Goal: Information Seeking & Learning: Learn about a topic

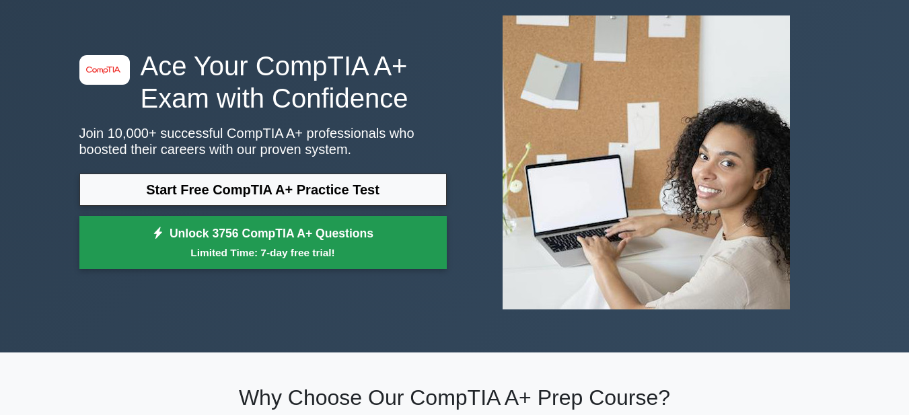
scroll to position [67, 0]
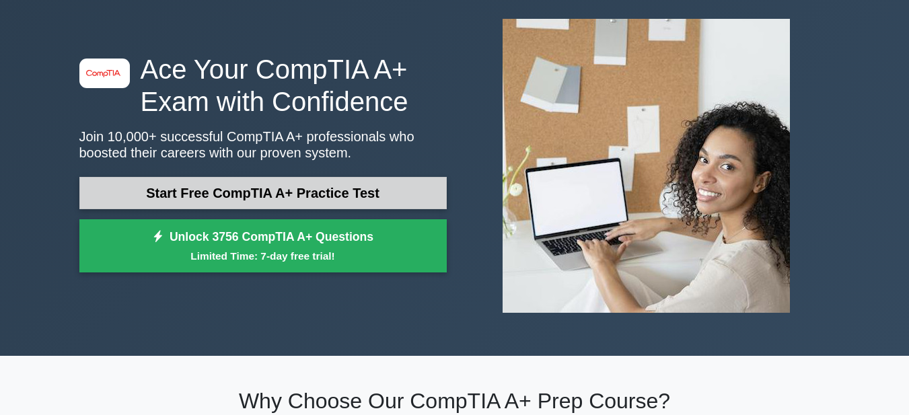
click at [299, 201] on link "Start Free CompTIA A+ Practice Test" at bounding box center [262, 193] width 367 height 32
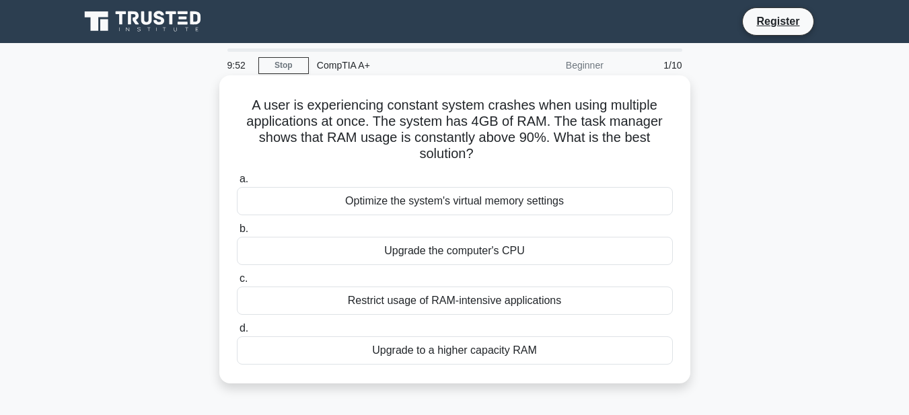
click at [483, 120] on h5 "A user is experiencing constant system crashes when using multiple applications…" at bounding box center [455, 130] width 439 height 66
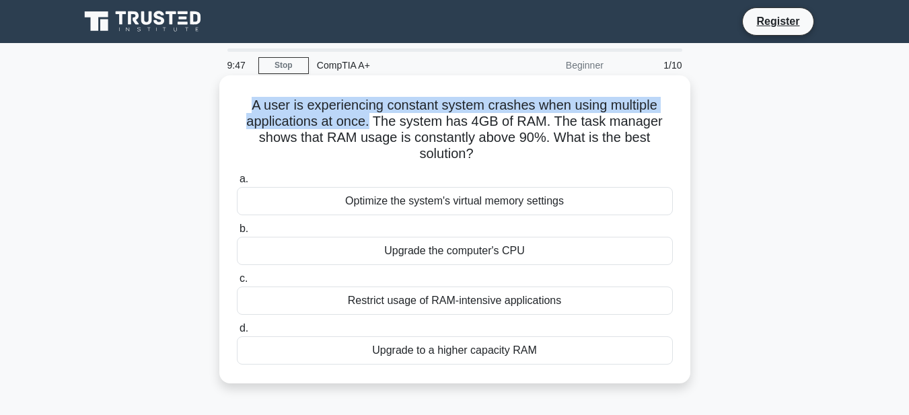
drag, startPoint x: 371, startPoint y: 122, endPoint x: 231, endPoint y: 105, distance: 140.4
click at [231, 105] on div "A user is experiencing constant system crashes when using multiple applications…" at bounding box center [455, 229] width 460 height 297
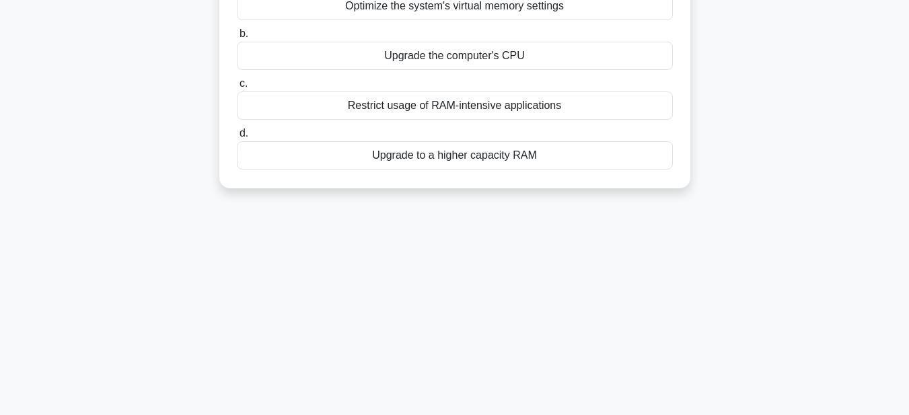
scroll to position [202, 0]
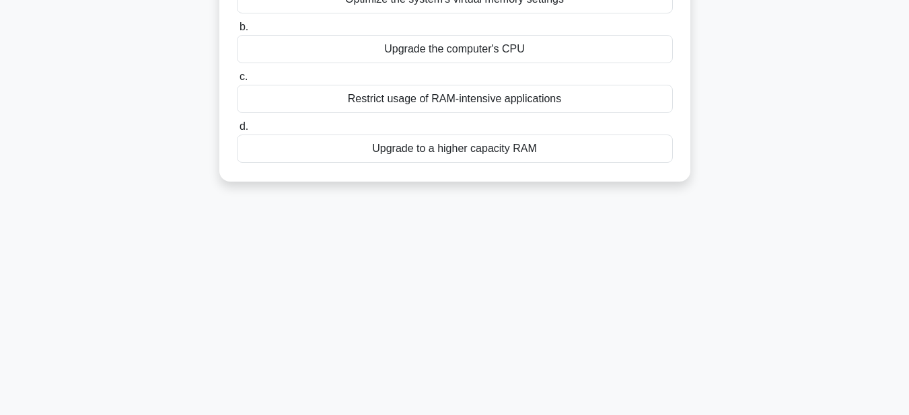
click at [441, 151] on div "Upgrade to a higher capacity RAM" at bounding box center [455, 149] width 436 height 28
click at [237, 131] on input "d. Upgrade to a higher capacity RAM" at bounding box center [237, 126] width 0 height 9
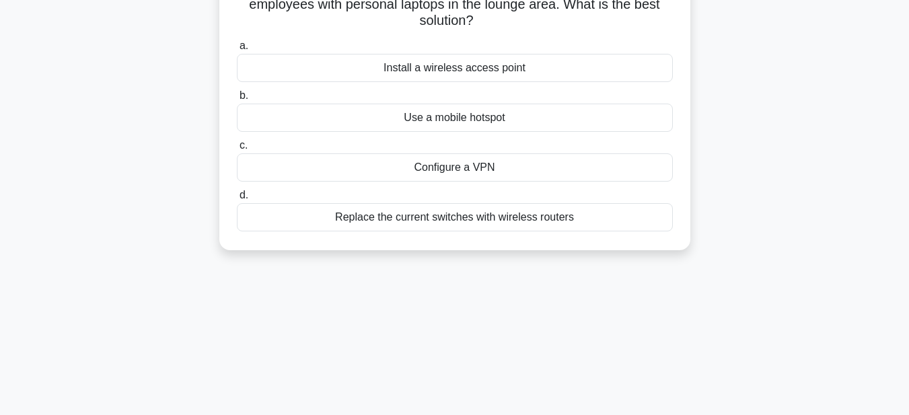
scroll to position [0, 0]
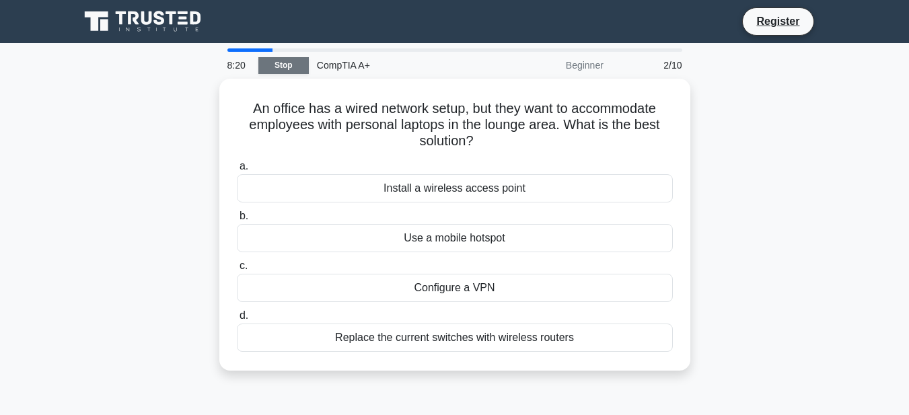
drag, startPoint x: 256, startPoint y: 52, endPoint x: 291, endPoint y: 69, distance: 39.4
click at [231, 52] on div "8:20" at bounding box center [238, 65] width 39 height 27
click at [590, 62] on div "Beginner" at bounding box center [553, 65] width 118 height 27
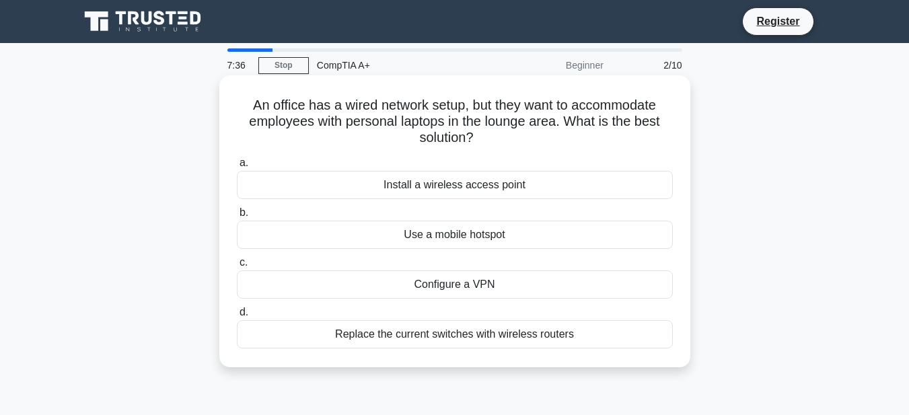
click at [413, 338] on div "Replace the current switches with wireless routers" at bounding box center [455, 334] width 436 height 28
click at [445, 337] on div "Replace the current switches with wireless routers" at bounding box center [455, 334] width 436 height 28
click at [237, 317] on input "d. Replace the current switches with wireless routers" at bounding box center [237, 312] width 0 height 9
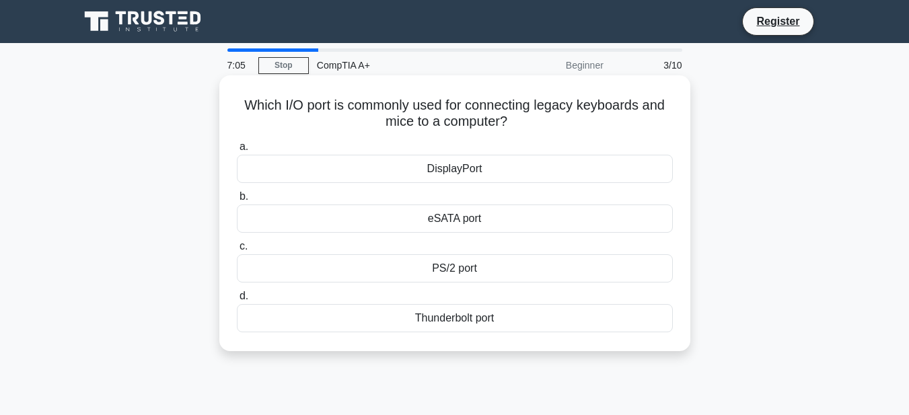
click at [512, 177] on div "DisplayPort" at bounding box center [455, 169] width 436 height 28
click at [237, 151] on input "a. DisplayPort" at bounding box center [237, 147] width 0 height 9
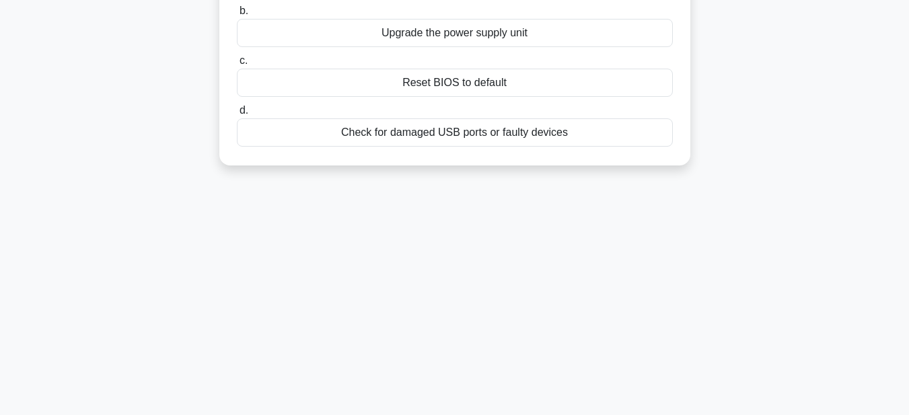
scroll to position [135, 0]
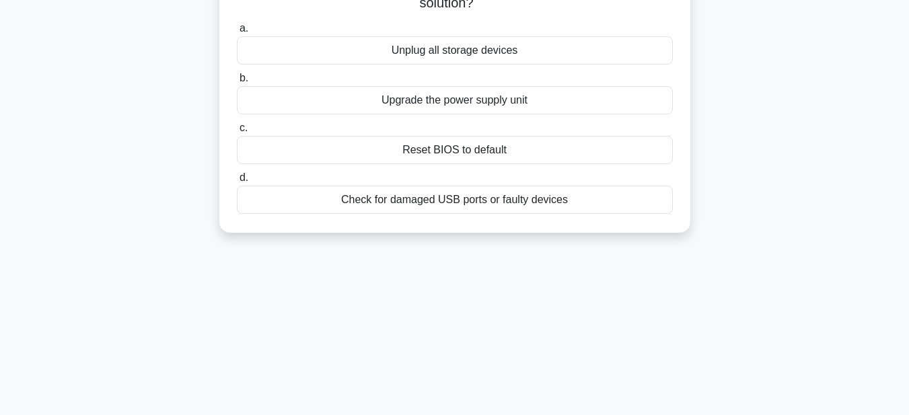
click at [429, 186] on div "Check for damaged USB ports or faulty devices" at bounding box center [455, 200] width 436 height 28
click at [237, 182] on input "d. Check for damaged USB ports or faulty devices" at bounding box center [237, 178] width 0 height 9
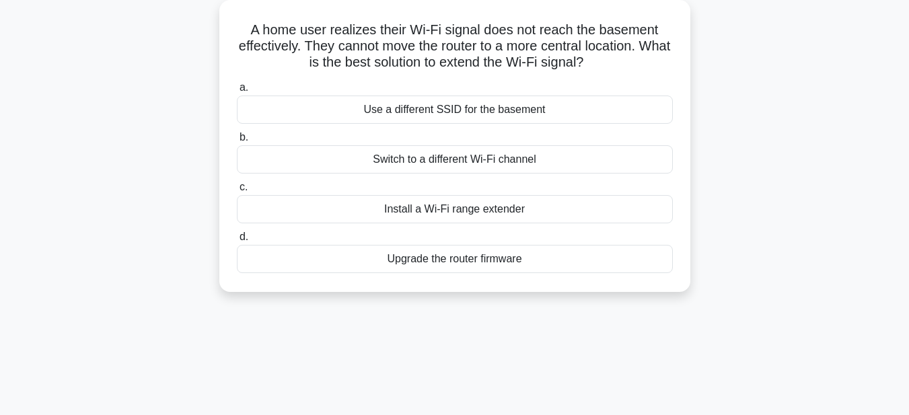
scroll to position [0, 0]
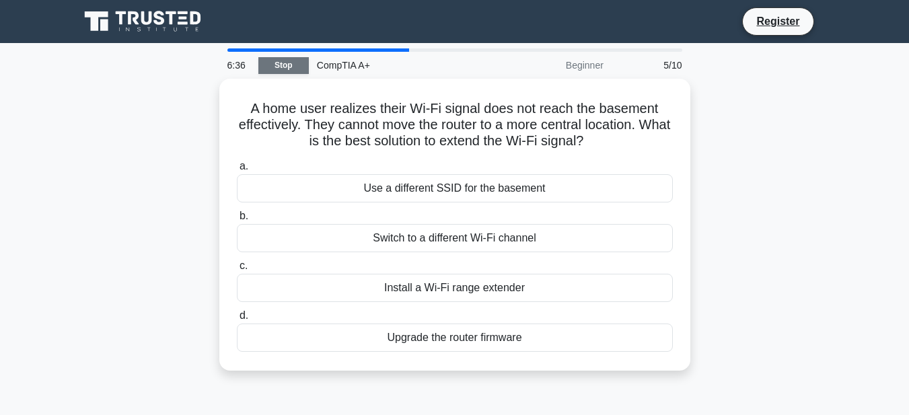
click at [275, 69] on link "Stop" at bounding box center [283, 65] width 50 height 17
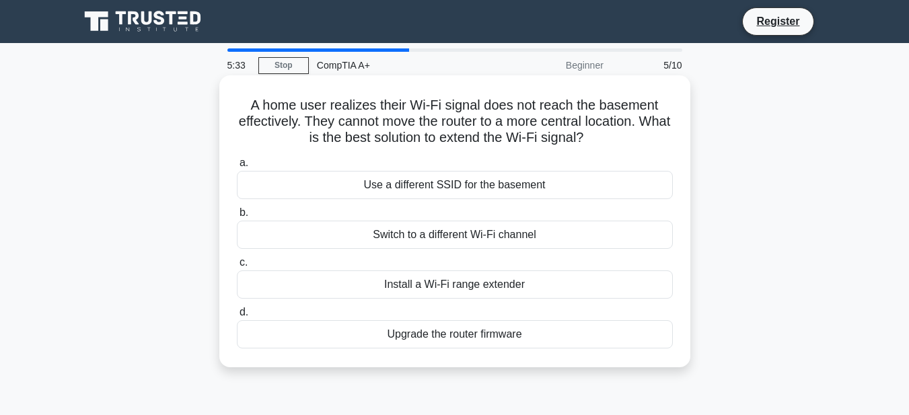
click at [497, 285] on div "Install a Wi-Fi range extender" at bounding box center [455, 285] width 436 height 28
click at [237, 267] on input "c. Install a Wi-Fi range extender" at bounding box center [237, 262] width 0 height 9
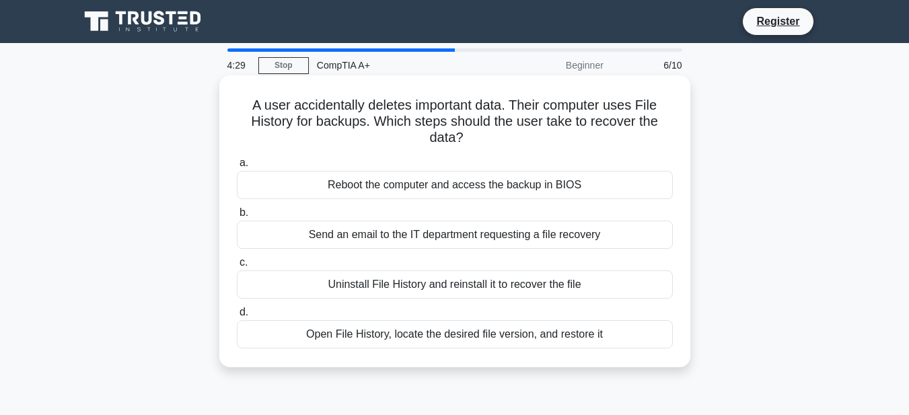
click at [437, 179] on div "Reboot the computer and access the backup in BIOS" at bounding box center [455, 185] width 436 height 28
click at [237, 168] on input "a. Reboot the computer and access the backup in BIOS" at bounding box center [237, 163] width 0 height 9
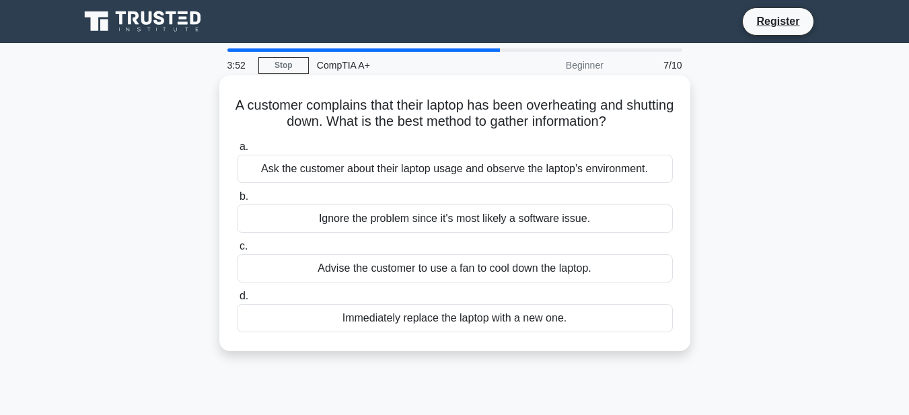
click at [419, 272] on div "Advise the customer to use a fan to cool down the laptop." at bounding box center [455, 268] width 436 height 28
click at [237, 251] on input "c. Advise the customer to use a fan to cool down the laptop." at bounding box center [237, 246] width 0 height 9
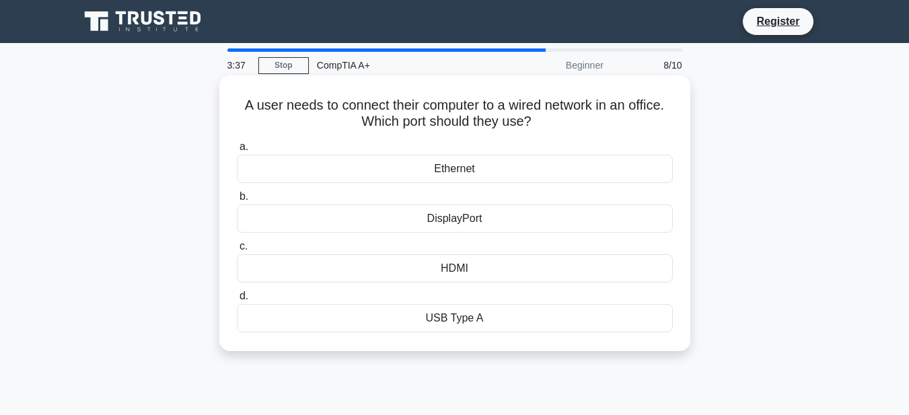
click at [485, 174] on div "Ethernet" at bounding box center [455, 169] width 436 height 28
click at [237, 151] on input "a. Ethernet" at bounding box center [237, 147] width 0 height 9
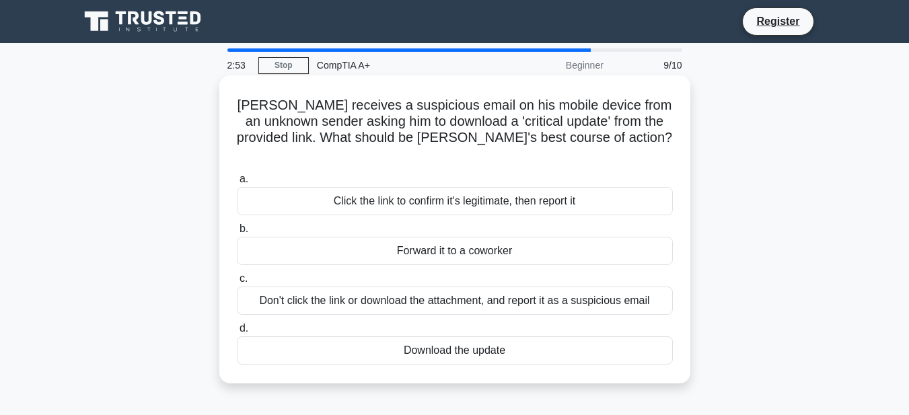
click at [475, 290] on div "Don't click the link or download the attachment, and report it as a suspicious …" at bounding box center [455, 301] width 436 height 28
click at [237, 283] on input "c. Don't click the link or download the attachment, and report it as a suspicio…" at bounding box center [237, 279] width 0 height 9
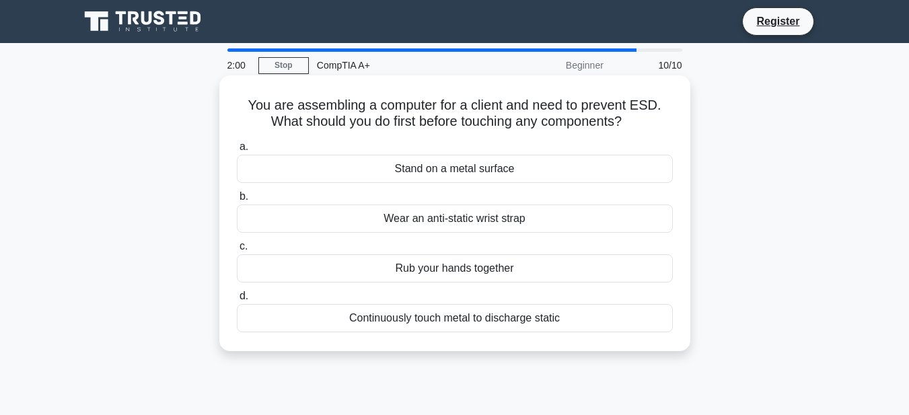
click at [509, 176] on div "Stand on a metal surface" at bounding box center [455, 169] width 436 height 28
click at [237, 151] on input "a. Stand on a metal surface" at bounding box center [237, 147] width 0 height 9
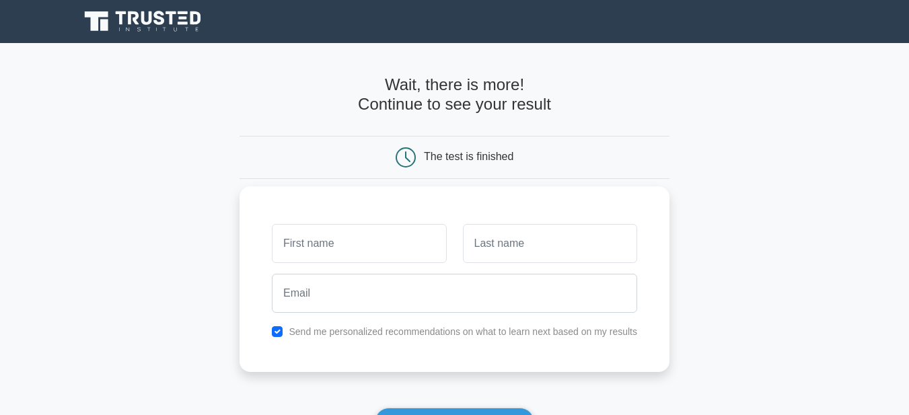
click at [355, 252] on input "text" at bounding box center [359, 243] width 174 height 39
type input "jit narayan"
click at [482, 246] on input "text" at bounding box center [550, 243] width 174 height 39
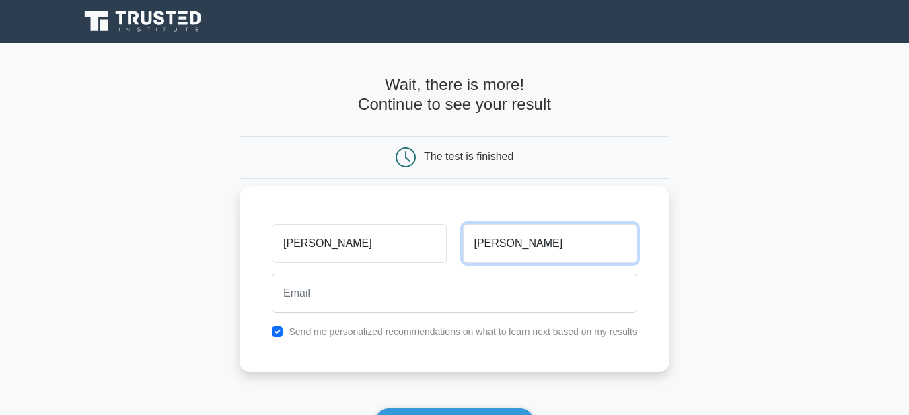
type input "rajbanshi"
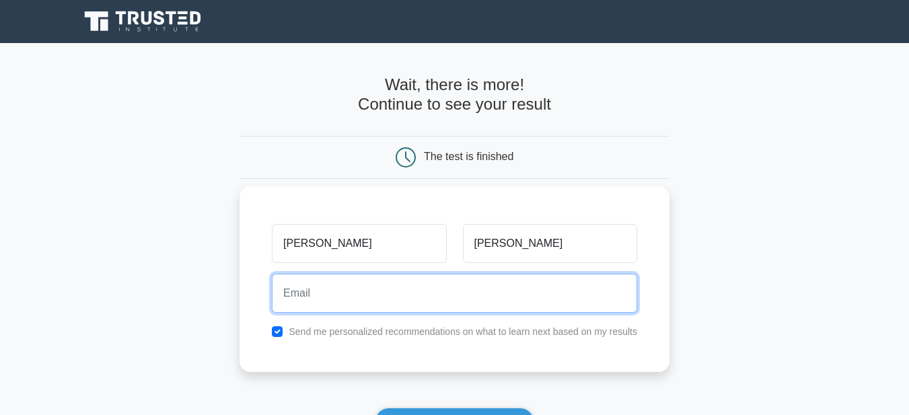
click at [437, 297] on input "email" at bounding box center [454, 293] width 365 height 39
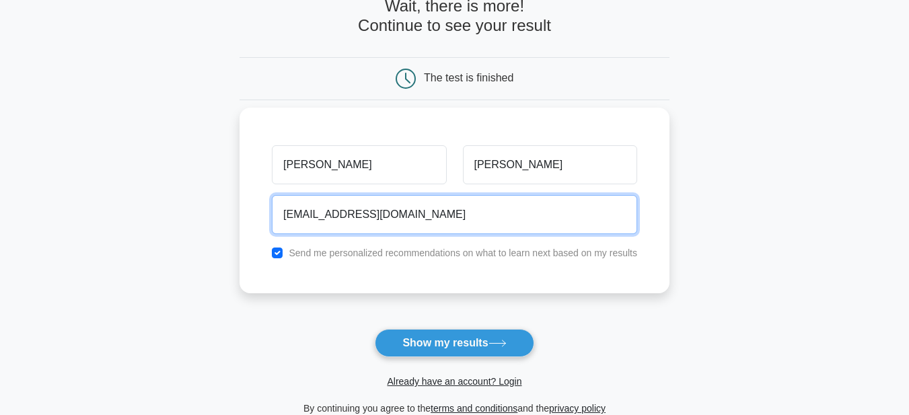
scroll to position [202, 0]
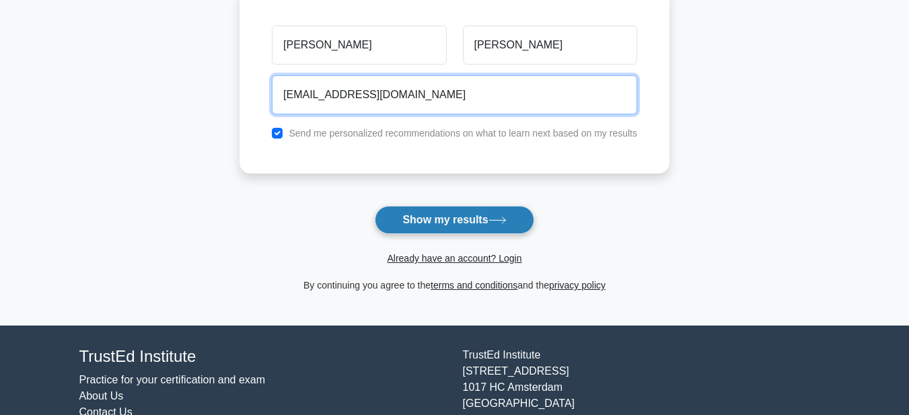
type input "rajbanshiseenu@gmail.com"
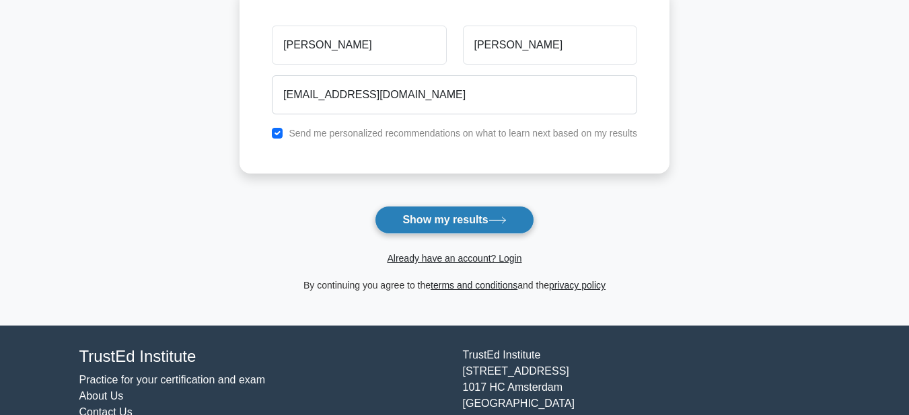
click at [454, 222] on button "Show my results" at bounding box center [454, 220] width 159 height 28
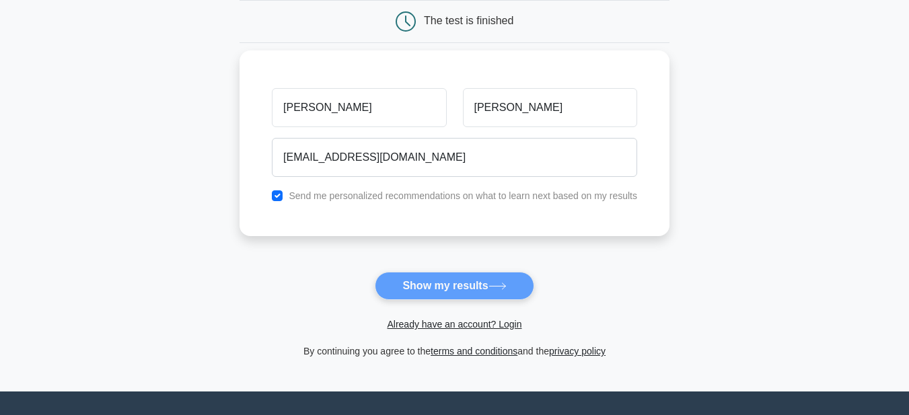
scroll to position [0, 0]
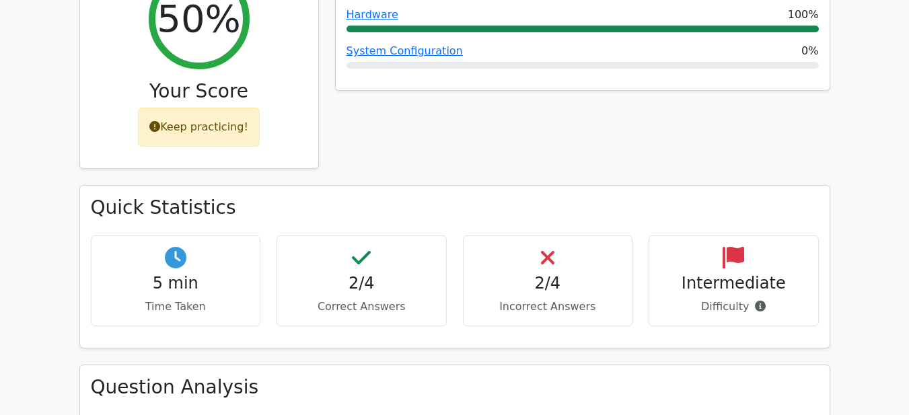
scroll to position [606, 0]
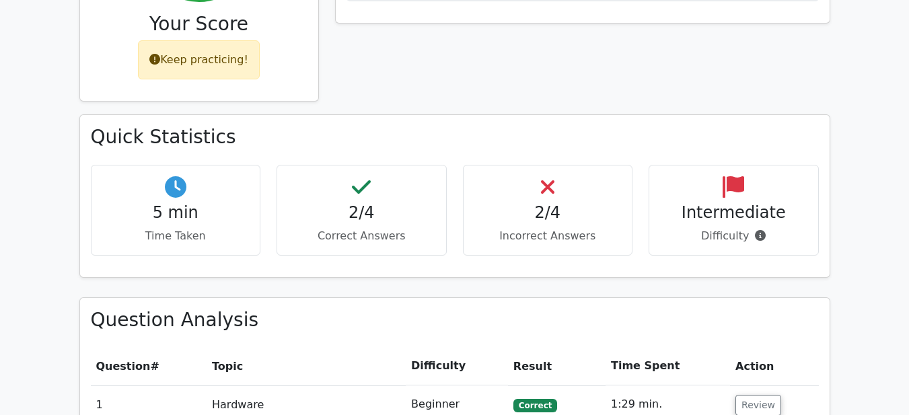
click at [365, 228] on p "Correct Answers" at bounding box center [361, 236] width 147 height 16
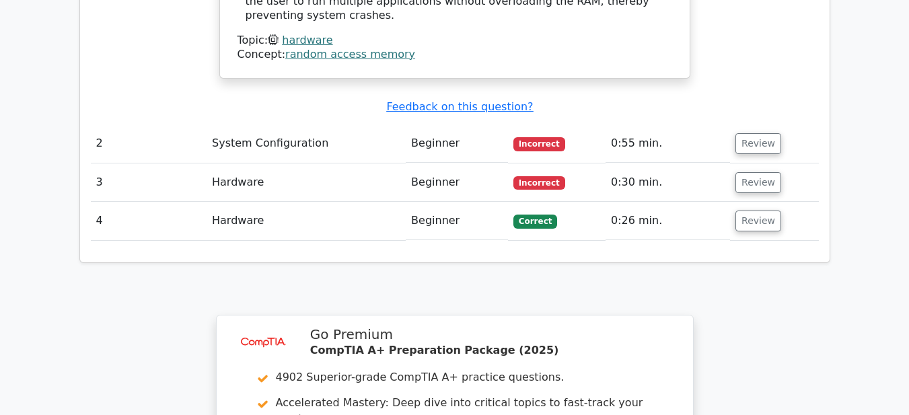
scroll to position [1346, 0]
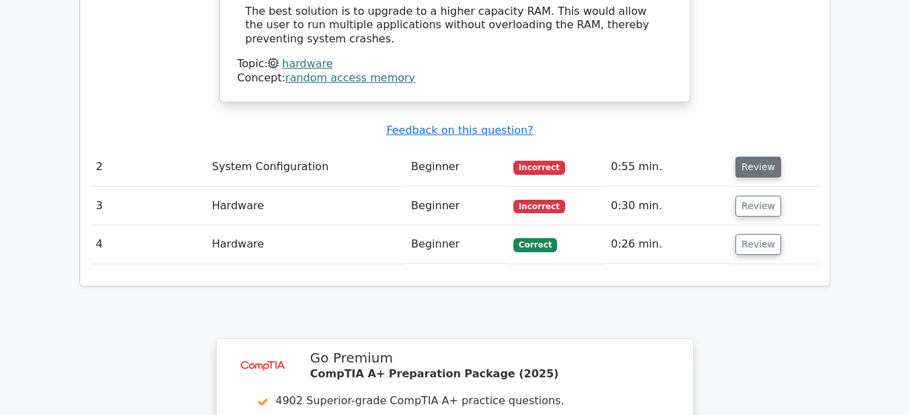
click at [760, 157] on button "Review" at bounding box center [759, 167] width 46 height 21
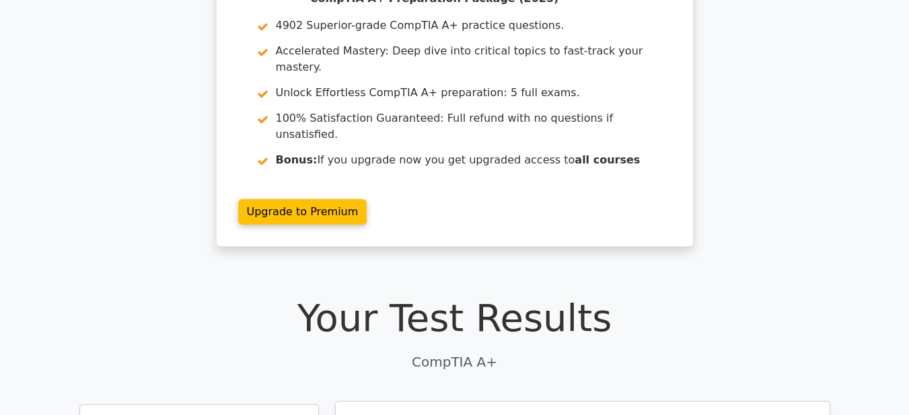
scroll to position [0, 0]
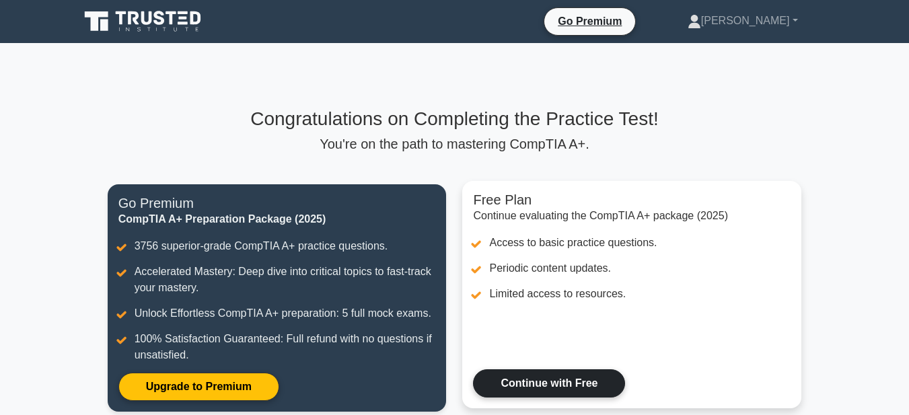
scroll to position [135, 0]
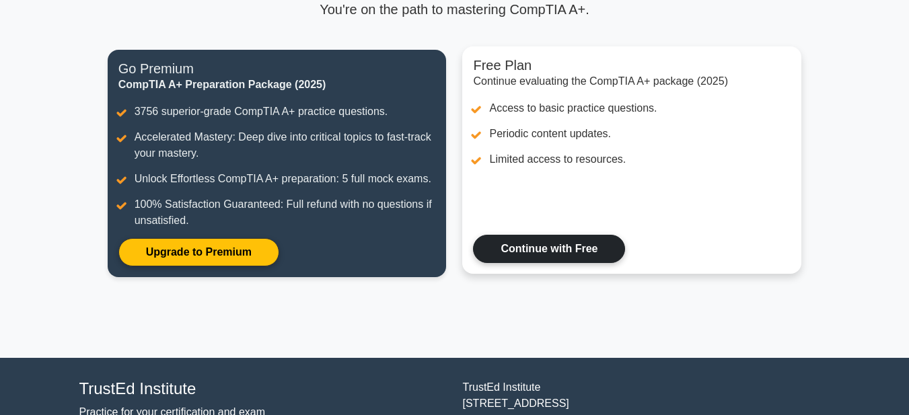
click at [554, 252] on link "Continue with Free" at bounding box center [549, 249] width 152 height 28
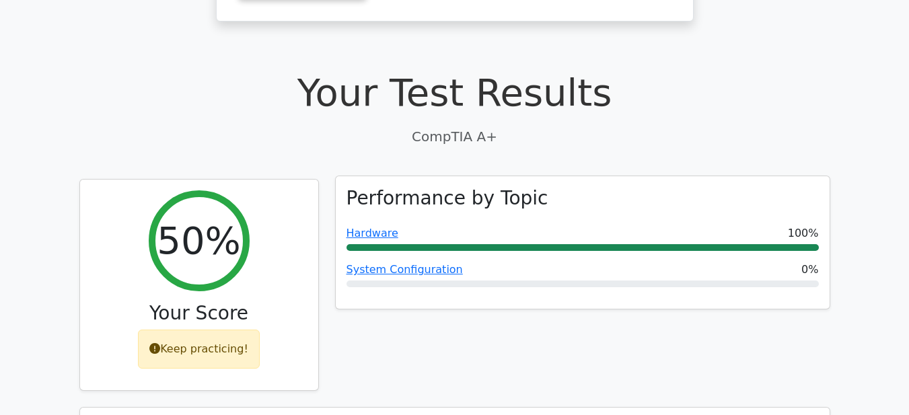
scroll to position [284, 0]
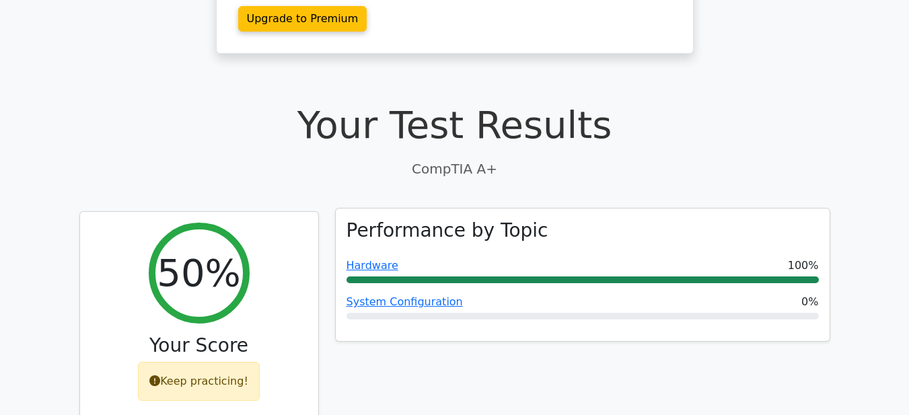
click at [602, 261] on div "Performance by Topic Hardware 100% System Configuration 0%" at bounding box center [583, 275] width 494 height 133
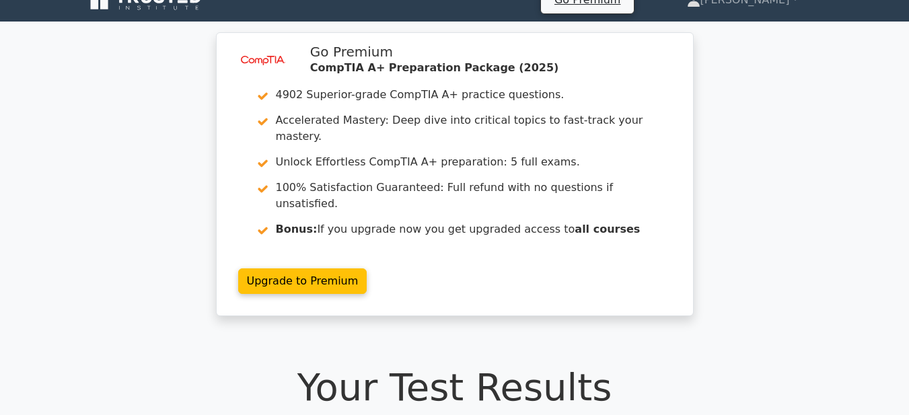
scroll to position [15, 0]
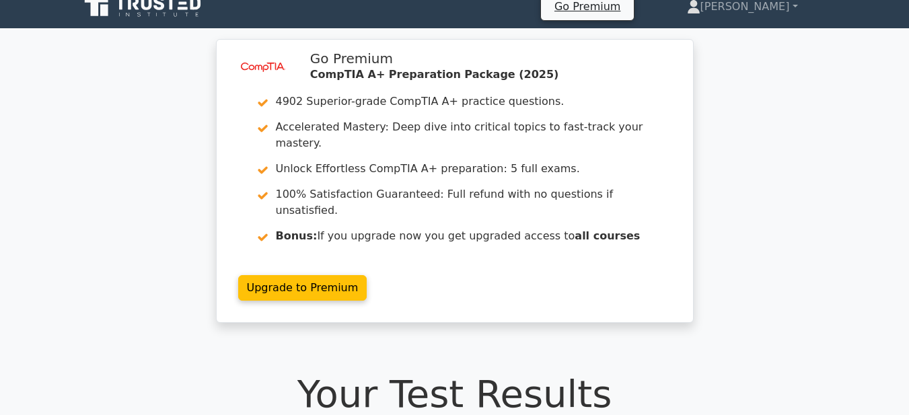
click at [415, 298] on div "image/svg+xml Go Premium CompTIA A+ Preparation Package (2025) 4902 Superior-gr…" at bounding box center [455, 189] width 489 height 300
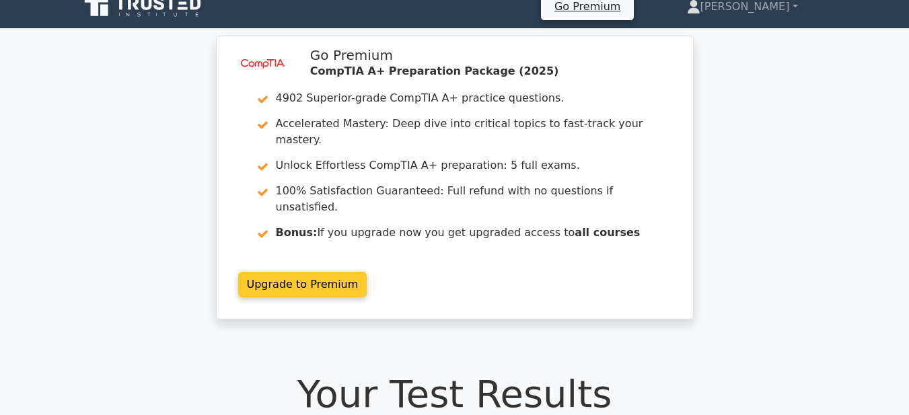
scroll to position [0, 0]
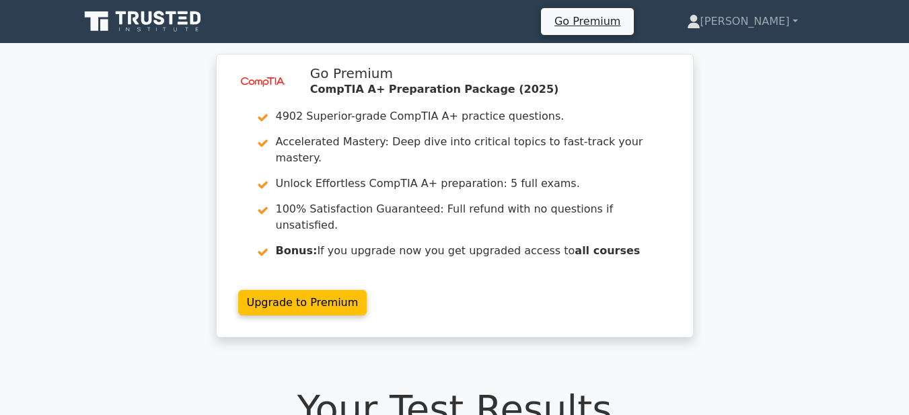
click at [756, 177] on div "image/svg+xml Go Premium CompTIA A+ Preparation Package (2025) 4902 Superior-gr…" at bounding box center [454, 204] width 909 height 300
click at [160, 21] on icon at bounding box center [143, 22] width 129 height 26
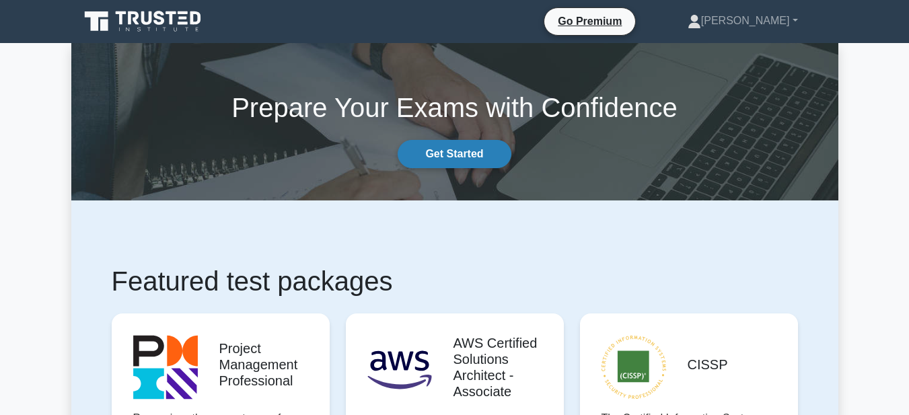
click at [471, 158] on link "Get Started" at bounding box center [454, 154] width 113 height 28
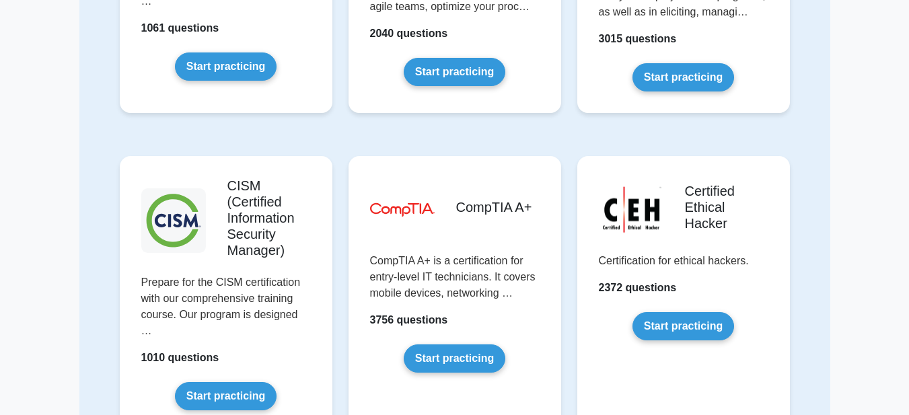
scroll to position [1817, 0]
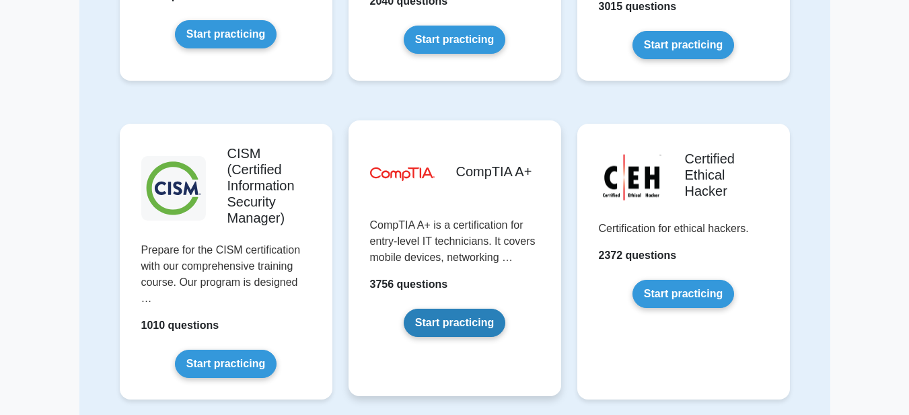
click at [451, 328] on link "Start practicing" at bounding box center [455, 323] width 102 height 28
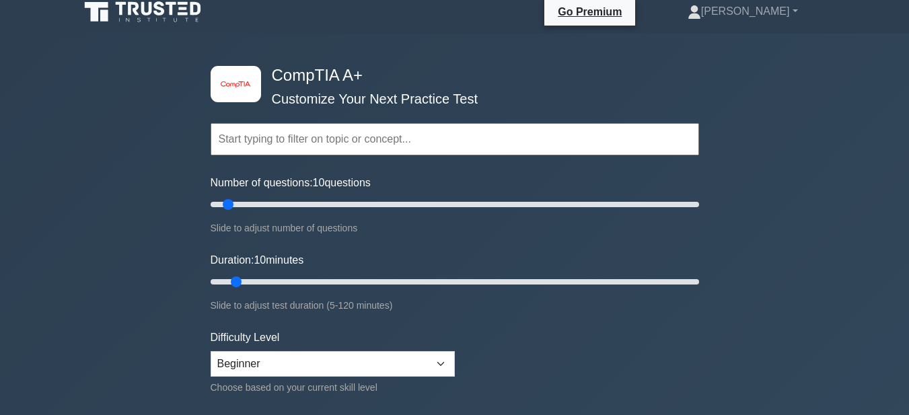
scroll to position [67, 0]
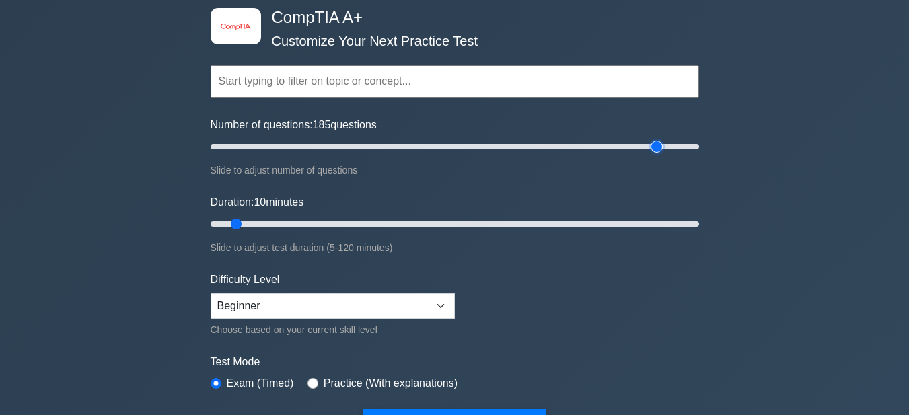
drag, startPoint x: 231, startPoint y: 146, endPoint x: 653, endPoint y: 166, distance: 422.4
click at [653, 155] on input "Number of questions: 185 questions" at bounding box center [455, 147] width 489 height 16
drag, startPoint x: 655, startPoint y: 151, endPoint x: 231, endPoint y: 157, distance: 423.3
type input "10"
click at [231, 155] on input "Number of questions: 10 questions" at bounding box center [455, 147] width 489 height 16
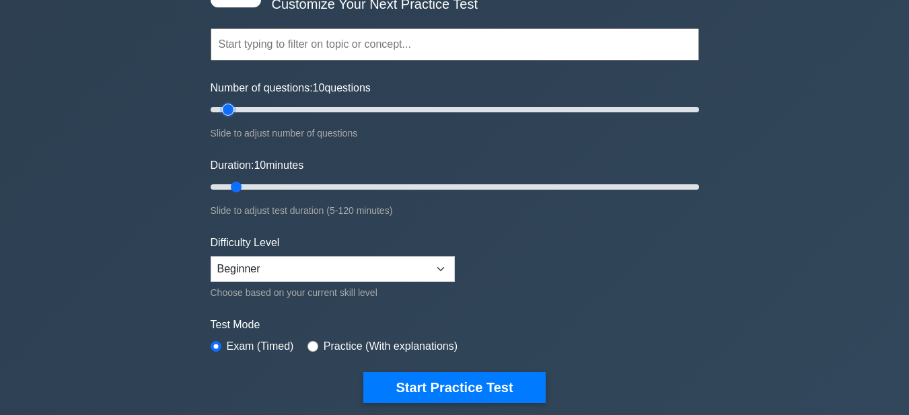
scroll to position [135, 0]
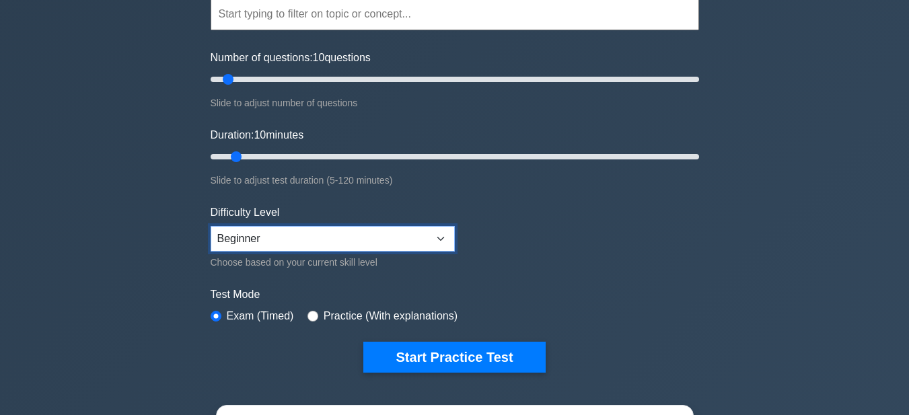
click at [392, 238] on select "Beginner Intermediate Expert" at bounding box center [333, 239] width 244 height 26
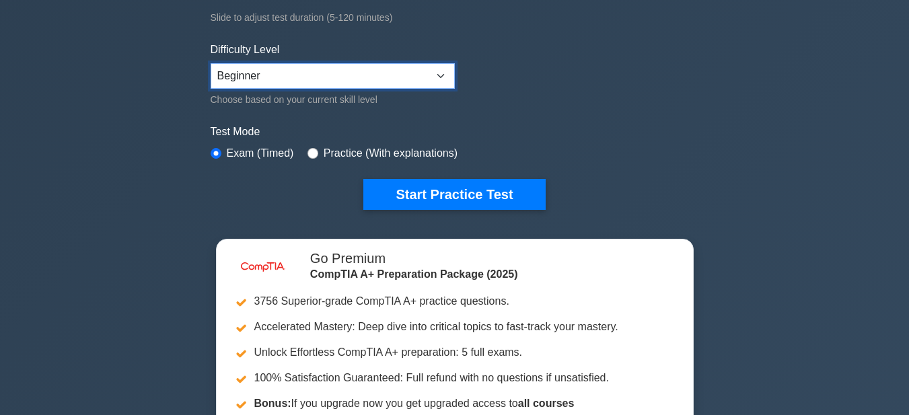
scroll to position [336, 0]
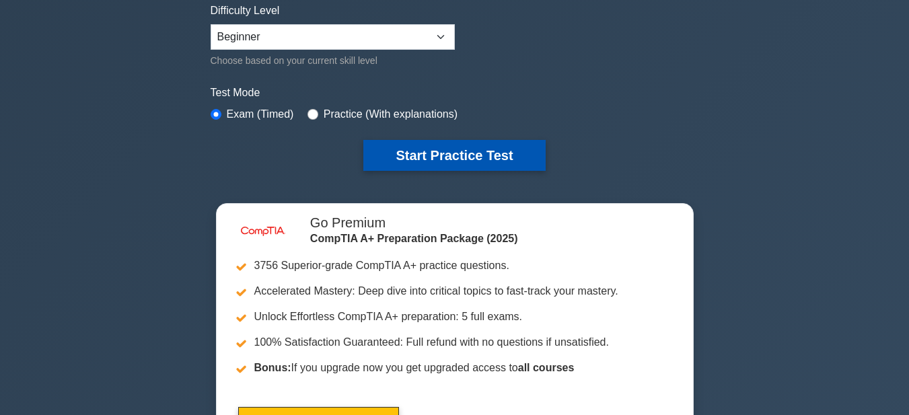
click at [440, 155] on button "Start Practice Test" at bounding box center [454, 155] width 182 height 31
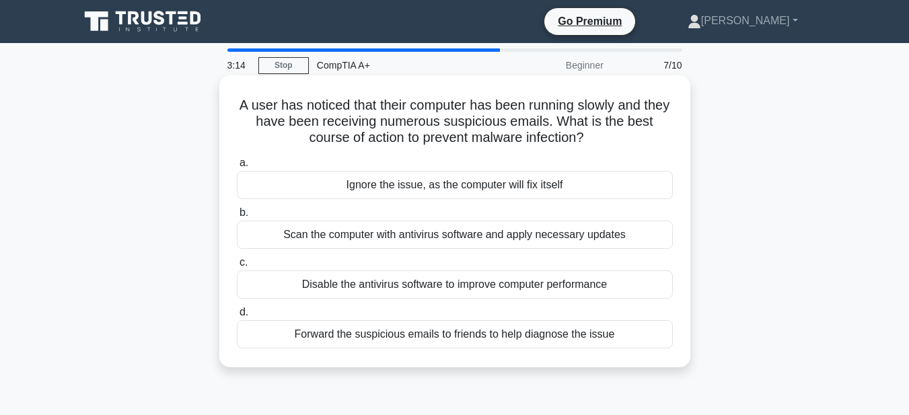
click at [483, 238] on div "Scan the computer with antivirus software and apply necessary updates" at bounding box center [455, 235] width 436 height 28
click at [237, 217] on input "b. Scan the computer with antivirus software and apply necessary updates" at bounding box center [237, 213] width 0 height 9
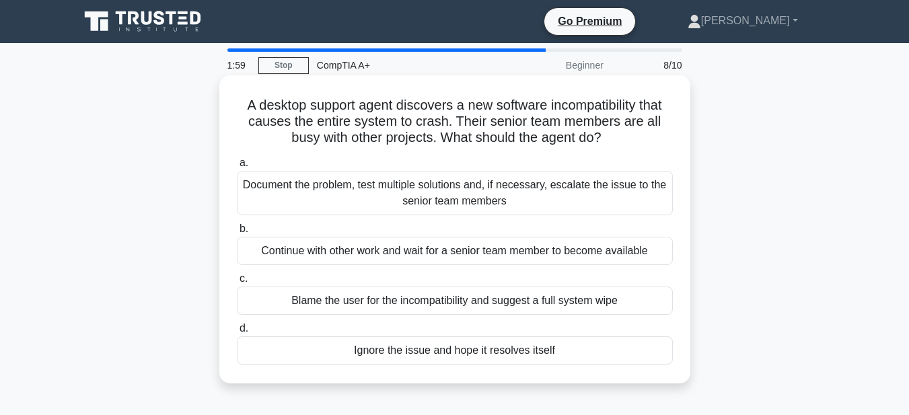
click at [384, 199] on div "Document the problem, test multiple solutions and, if necessary, escalate the i…" at bounding box center [455, 193] width 436 height 44
click at [237, 168] on input "a. Document the problem, test multiple solutions and, if necessary, escalate th…" at bounding box center [237, 163] width 0 height 9
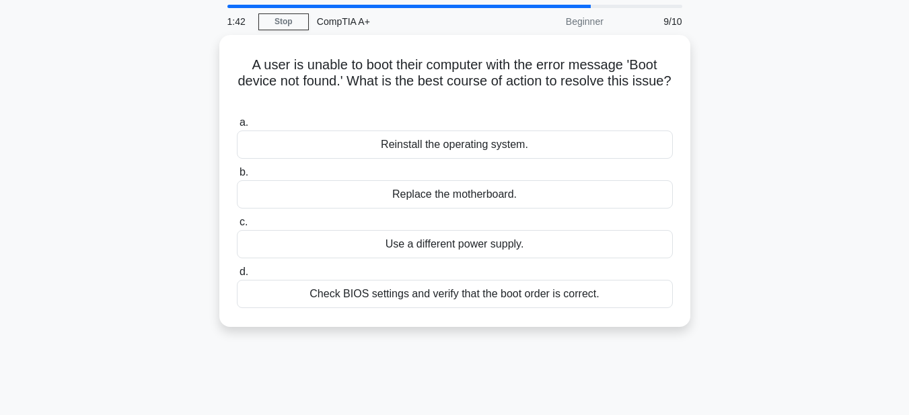
scroll to position [67, 0]
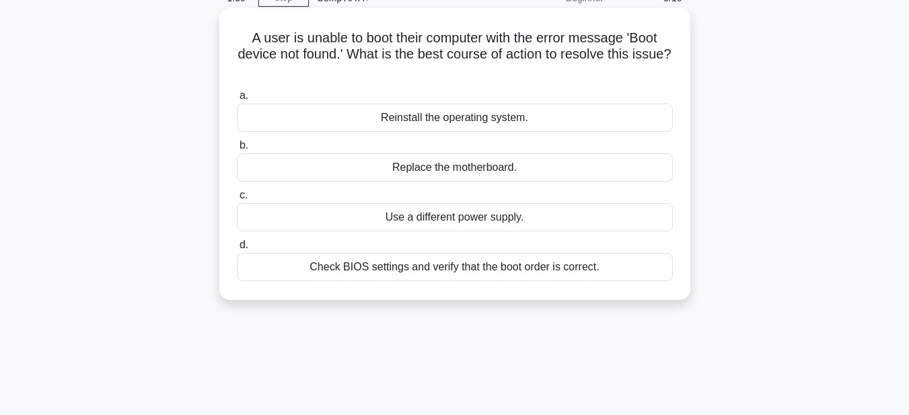
click at [543, 269] on div "Check BIOS settings and verify that the boot order is correct." at bounding box center [455, 267] width 436 height 28
click at [237, 250] on input "d. Check BIOS settings and verify that the boot order is correct." at bounding box center [237, 245] width 0 height 9
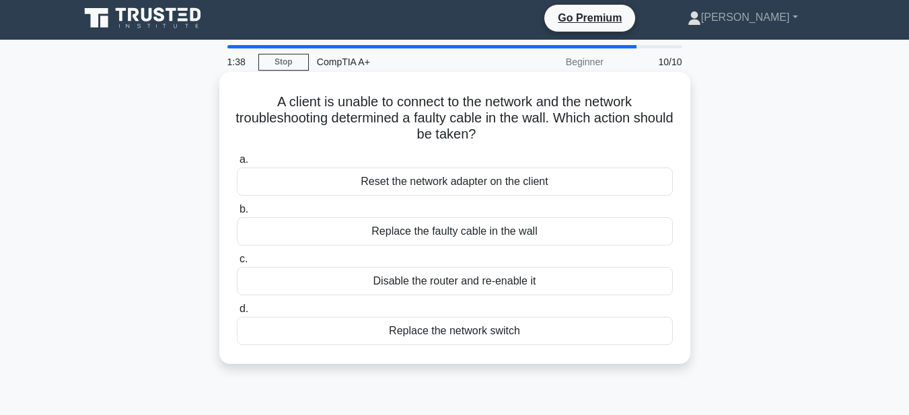
scroll to position [0, 0]
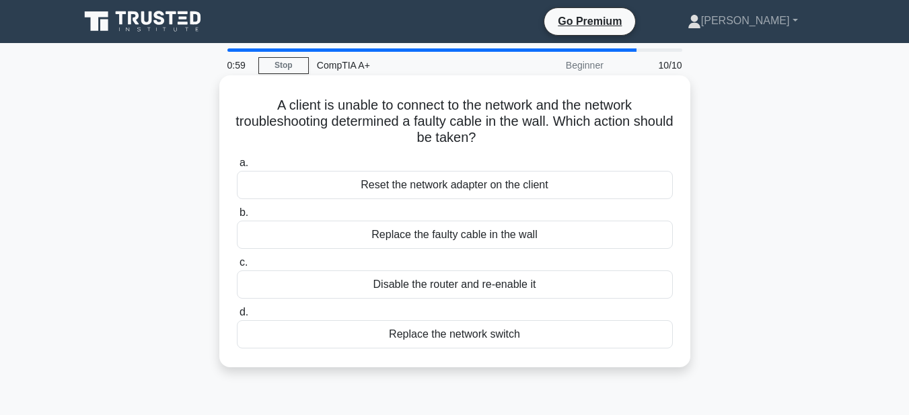
click at [476, 240] on div "Replace the faulty cable in the wall" at bounding box center [455, 235] width 436 height 28
click at [237, 217] on input "b. Replace the faulty cable in the wall" at bounding box center [237, 213] width 0 height 9
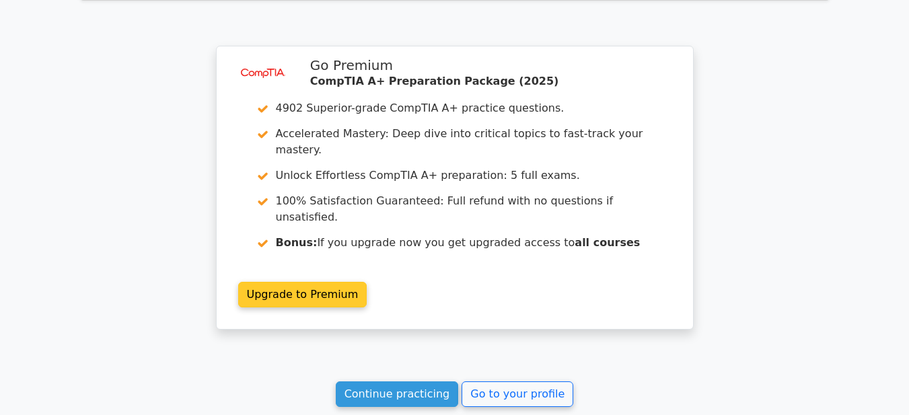
scroll to position [2205, 0]
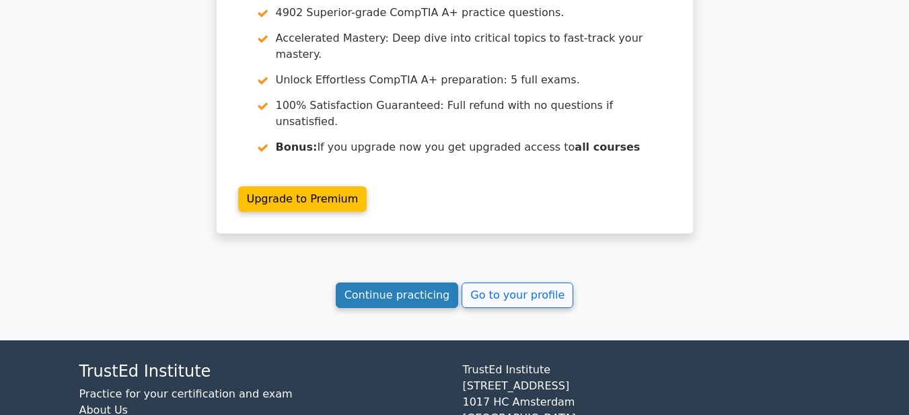
click at [424, 283] on link "Continue practicing" at bounding box center [397, 296] width 123 height 26
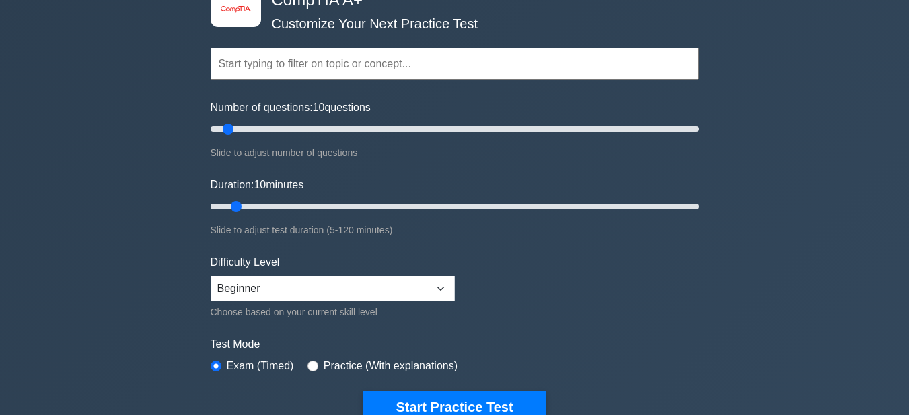
scroll to position [67, 0]
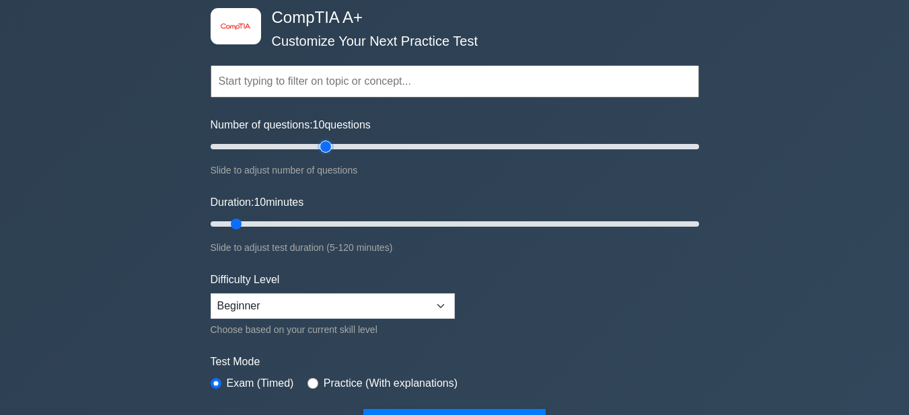
click at [322, 145] on input "Number of questions: 10 questions" at bounding box center [455, 147] width 489 height 16
type input "45"
click at [311, 145] on input "Number of questions: 50 questions" at bounding box center [455, 147] width 489 height 16
click at [282, 227] on input "Duration: 20 minutes" at bounding box center [455, 224] width 489 height 16
click at [293, 225] on input "Duration: 20 minutes" at bounding box center [455, 224] width 489 height 16
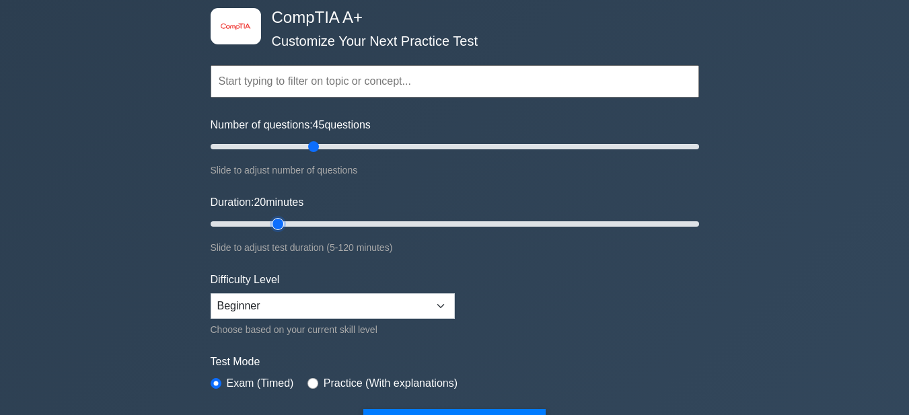
type input "20"
click at [284, 227] on input "Duration: 20 minutes" at bounding box center [455, 224] width 489 height 16
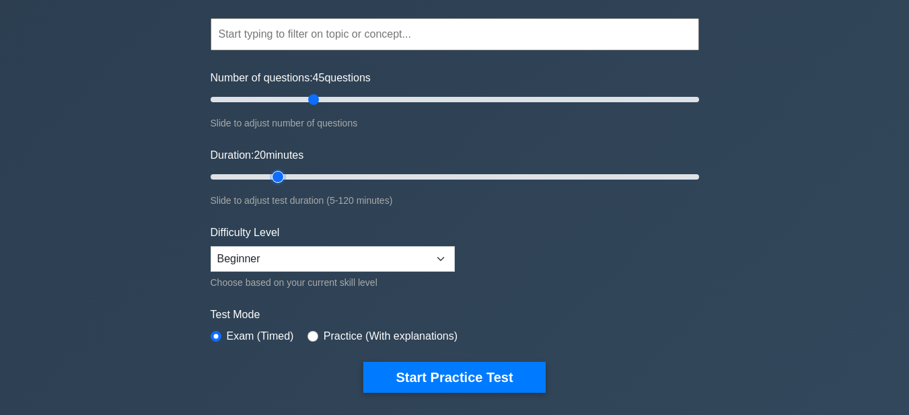
scroll to position [135, 0]
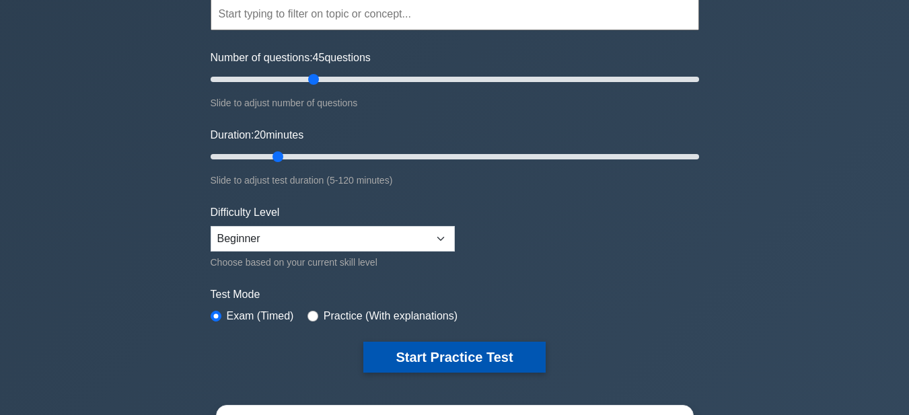
click at [463, 363] on button "Start Practice Test" at bounding box center [454, 357] width 182 height 31
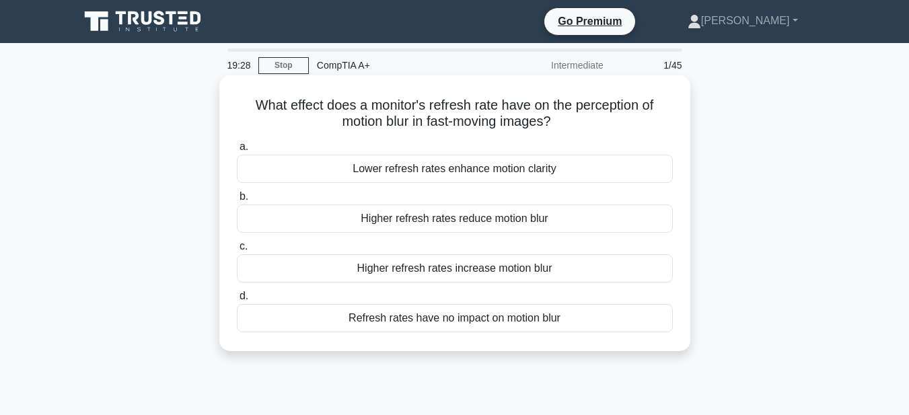
click at [437, 169] on div "Lower refresh rates enhance motion clarity" at bounding box center [455, 169] width 436 height 28
click at [237, 151] on input "a. Lower refresh rates enhance motion clarity" at bounding box center [237, 147] width 0 height 9
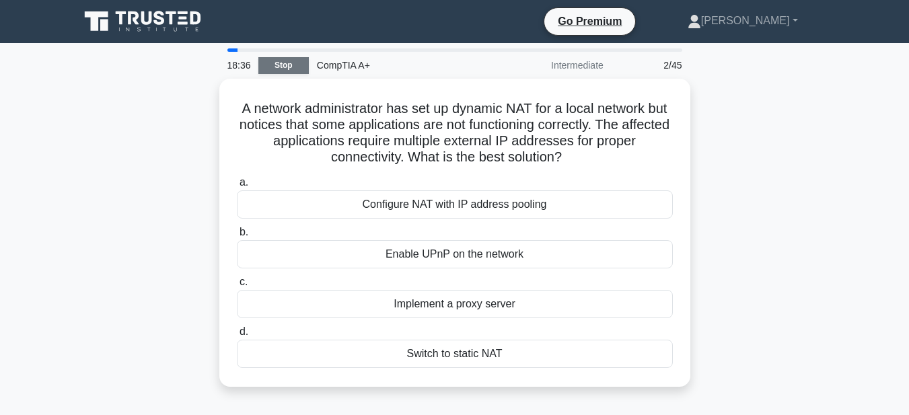
click at [286, 64] on link "Stop" at bounding box center [283, 65] width 50 height 17
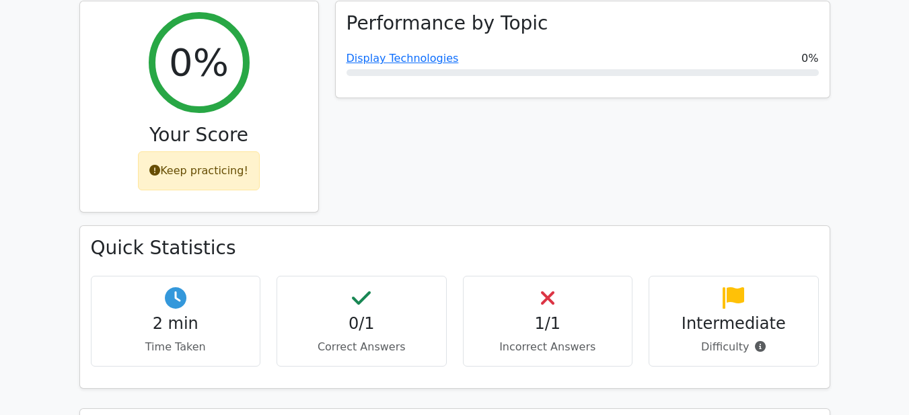
scroll to position [471, 0]
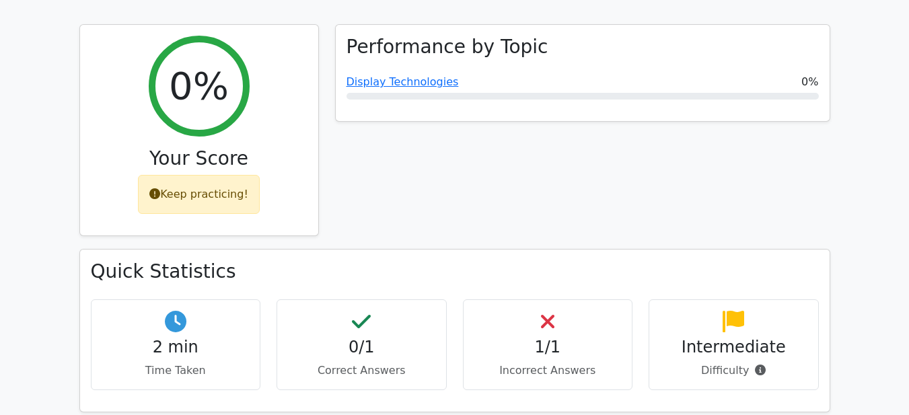
click at [386, 299] on div "0/1 Correct Answers" at bounding box center [362, 344] width 170 height 91
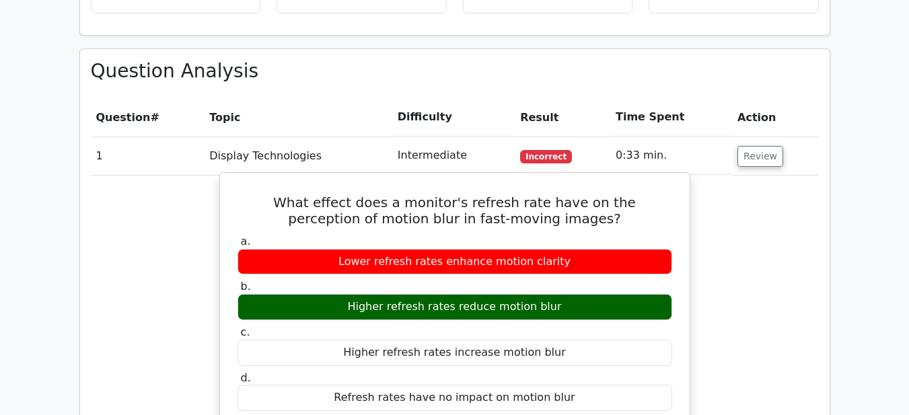
scroll to position [875, 0]
